Goal: Navigation & Orientation: Understand site structure

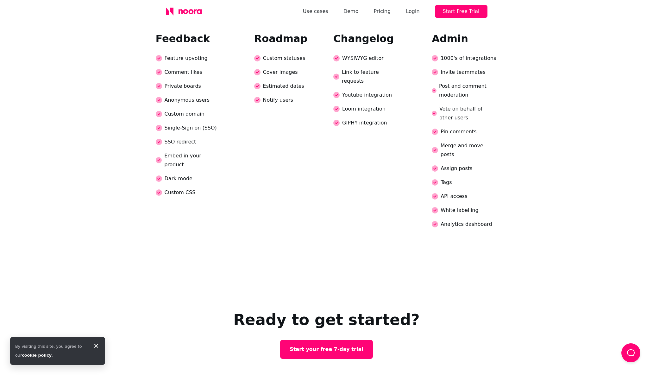
scroll to position [1481, 0]
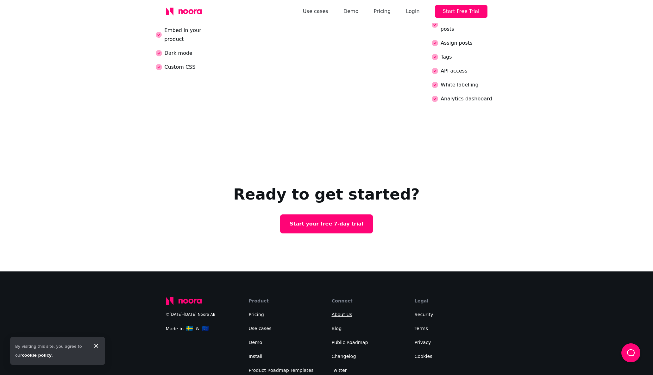
click at [336, 312] on link "About Us" at bounding box center [342, 314] width 21 height 5
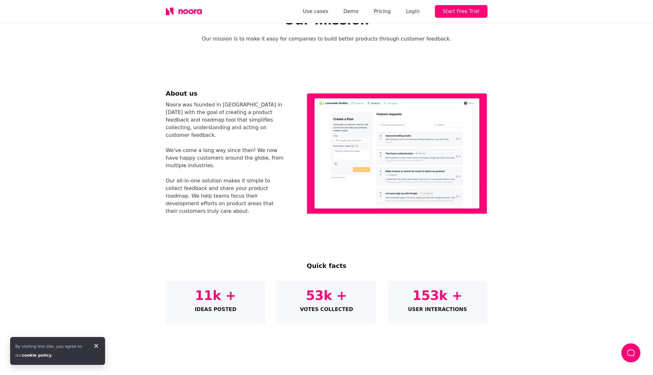
scroll to position [29, 0]
click at [164, 12] on div "Use cases Demo Pricing Login Start Free Trial" at bounding box center [327, 11] width 342 height 23
click at [176, 10] on icon at bounding box center [184, 11] width 36 height 8
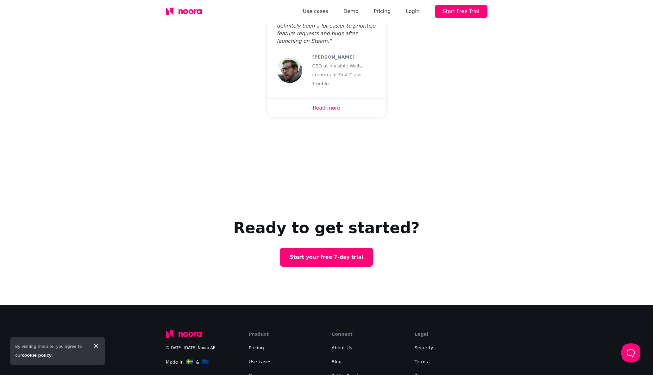
scroll to position [2077, 0]
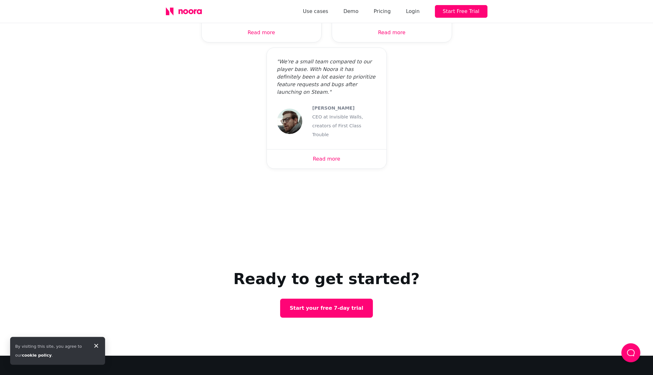
scroll to position [2077, 0]
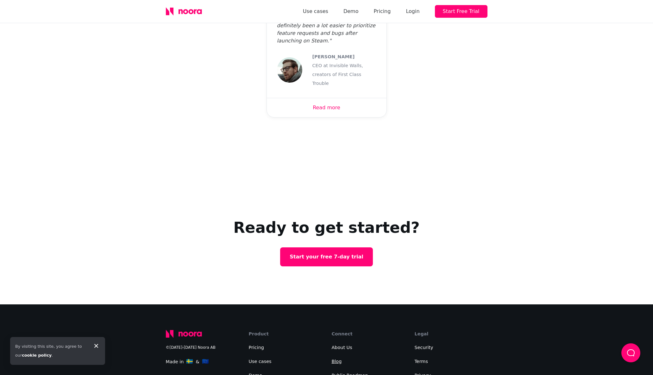
click at [335, 359] on link "Blog" at bounding box center [337, 361] width 10 height 5
